Goal: Task Accomplishment & Management: Manage account settings

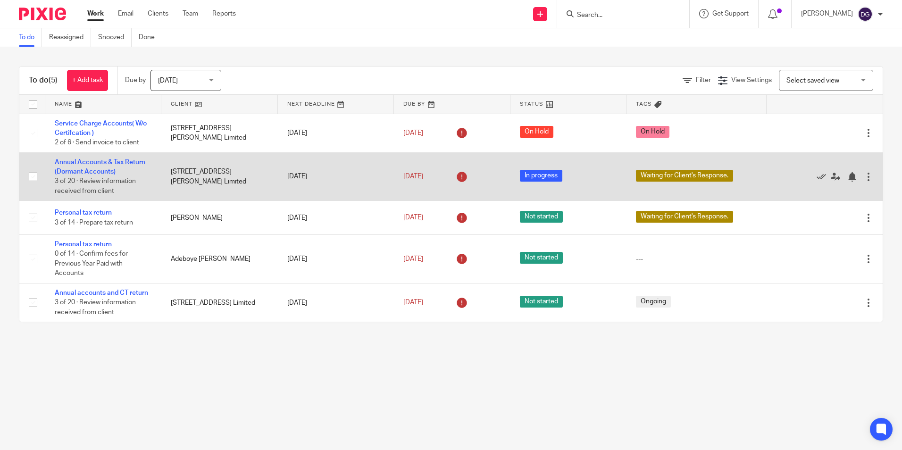
click at [112, 166] on td "Annual Accounts & Tax Return (Dormant Accounts) 3 of 20 · Review information re…" at bounding box center [103, 176] width 116 height 49
click at [112, 162] on link "Annual Accounts & Tax Return (Dormant Accounts)" at bounding box center [100, 167] width 91 height 16
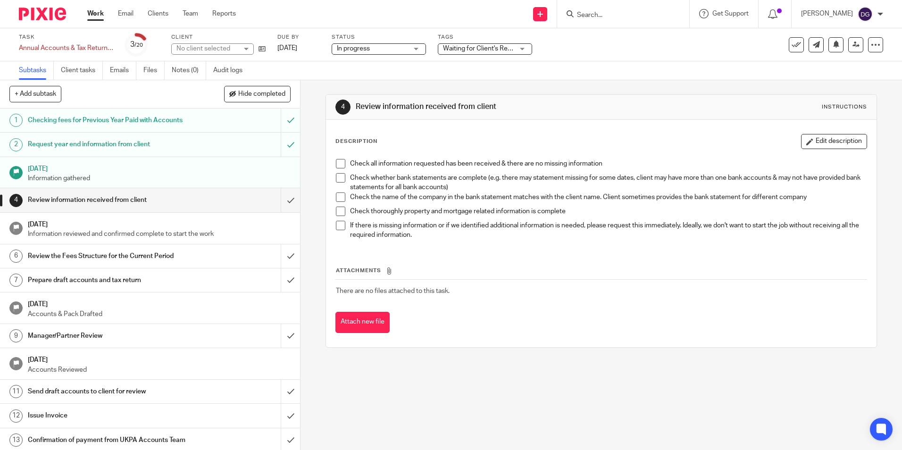
drag, startPoint x: 334, startPoint y: 199, endPoint x: 330, endPoint y: 207, distance: 8.4
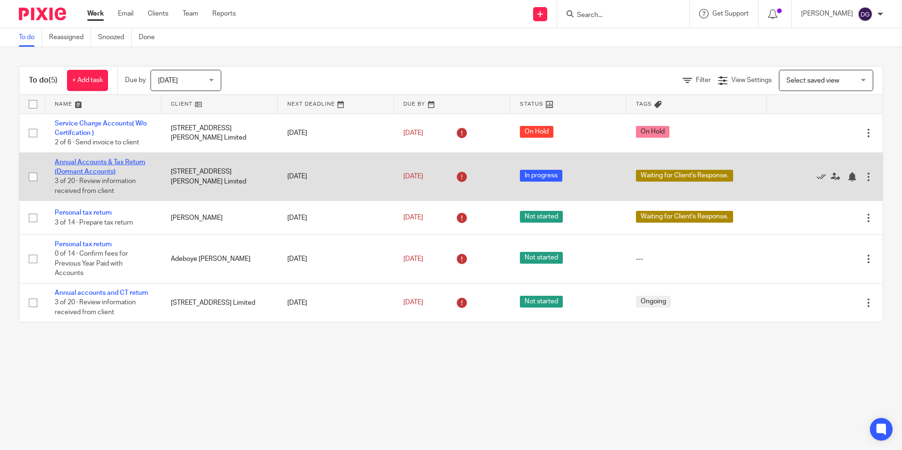
click at [118, 162] on link "Annual Accounts & Tax Return (Dormant Accounts)" at bounding box center [100, 167] width 91 height 16
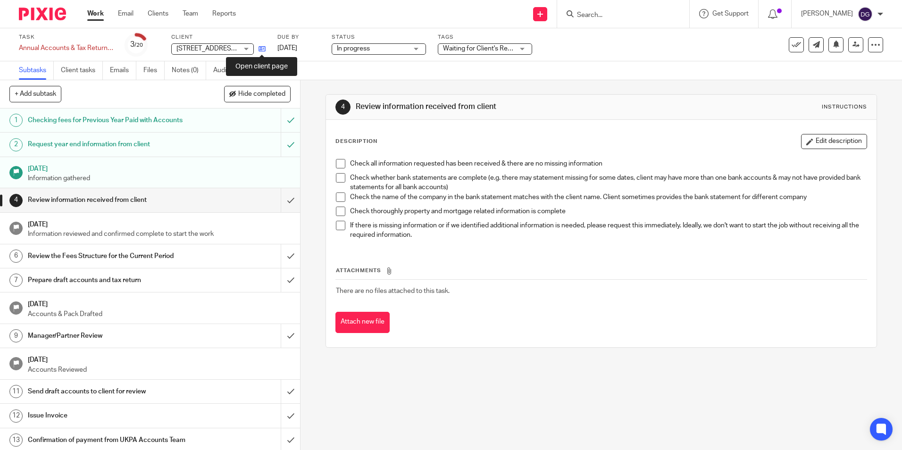
click at [260, 48] on icon at bounding box center [262, 48] width 7 height 7
click at [41, 19] on img at bounding box center [42, 14] width 47 height 13
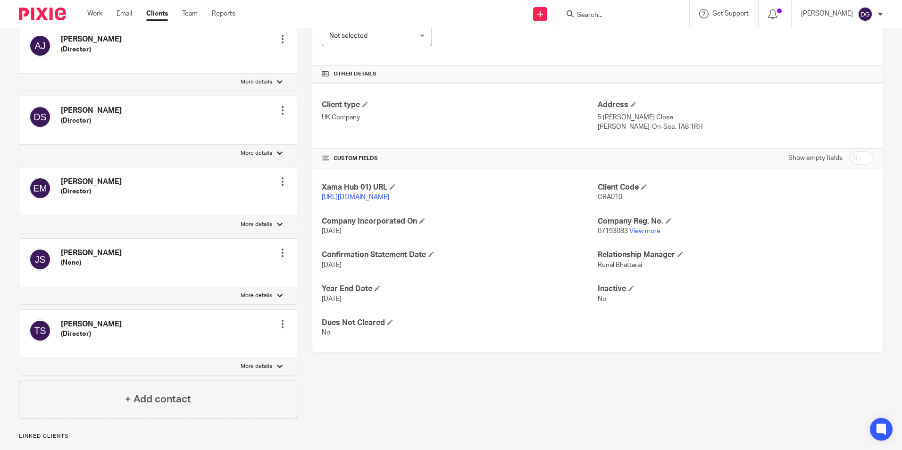
scroll to position [189, 0]
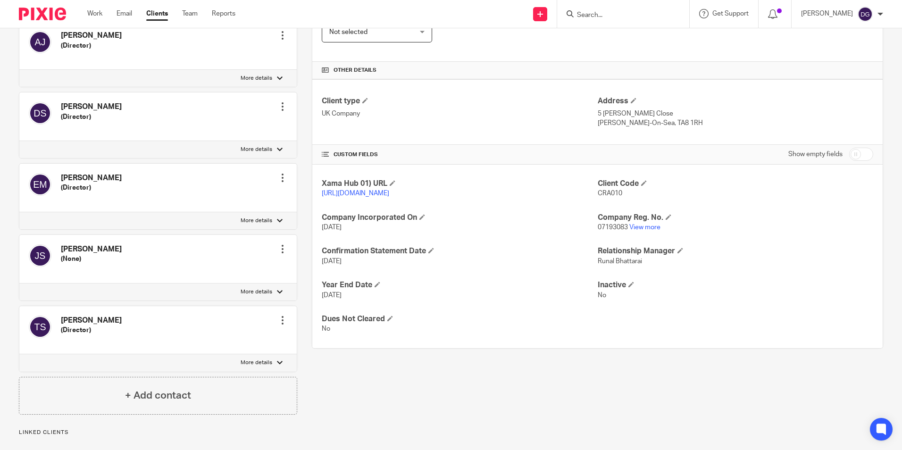
click at [389, 191] on link "https://platform.xamatech.com/portal/crm/clients/b815bbd0-63c3-11f0-8c8c-43eabe…" at bounding box center [355, 193] width 67 height 7
click at [649, 231] on link "View more" at bounding box center [645, 227] width 31 height 7
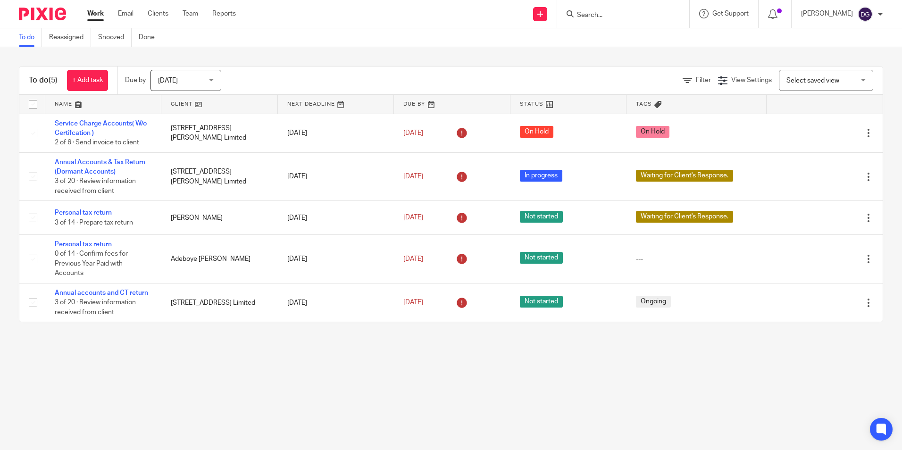
click at [502, 383] on main "To do Reassigned Snoozed Done To do (5) + Add task Due by [DATE] [DATE] [DATE] …" at bounding box center [451, 225] width 902 height 450
